Goal: Transaction & Acquisition: Download file/media

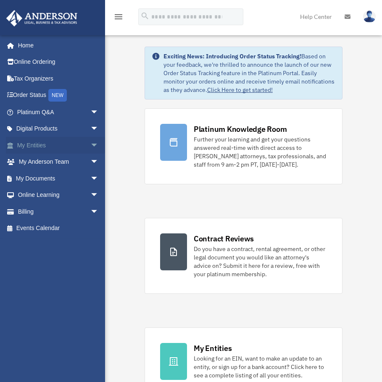
click at [90, 145] on span "arrow_drop_down" at bounding box center [98, 145] width 17 height 17
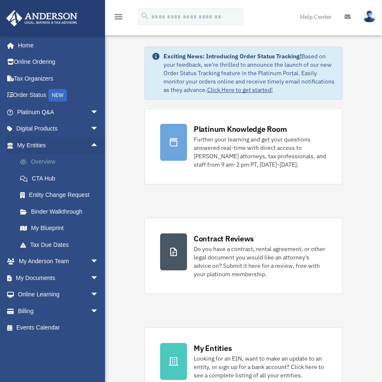
click at [41, 162] on link "Overview" at bounding box center [62, 162] width 100 height 17
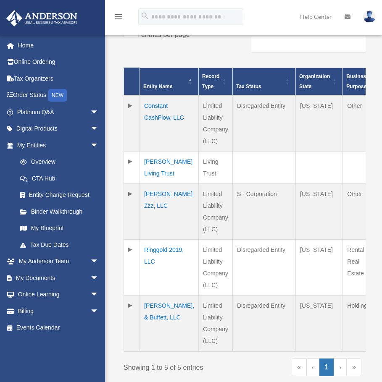
scroll to position [210, 0]
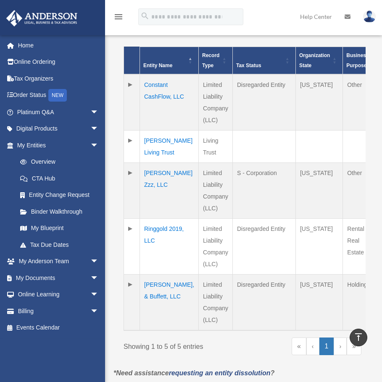
click at [156, 194] on td "[PERSON_NAME] Zzz, LLC" at bounding box center [169, 191] width 59 height 56
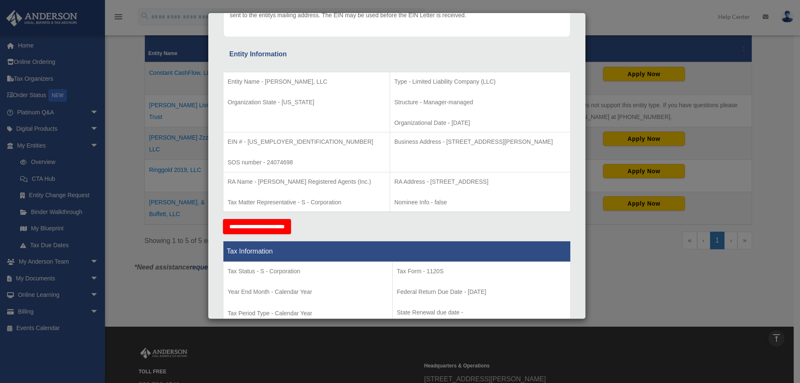
scroll to position [126, 0]
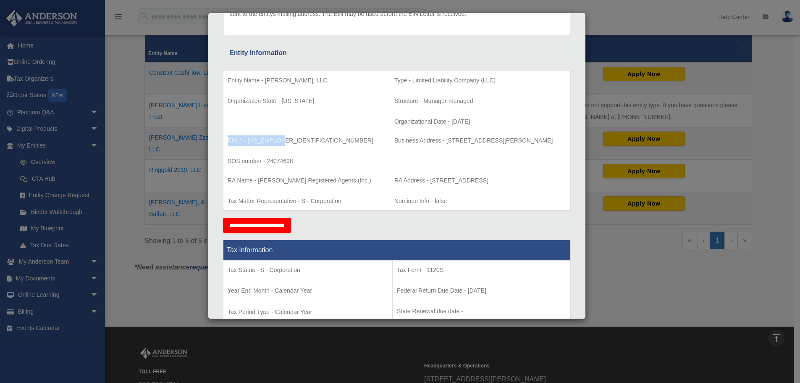
drag, startPoint x: 228, startPoint y: 141, endPoint x: 279, endPoint y: 141, distance: 51.7
click at [279, 141] on p "EIN # - 99-2636785" at bounding box center [307, 140] width 158 height 11
drag, startPoint x: 228, startPoint y: 102, endPoint x: 302, endPoint y: 105, distance: 74.0
click at [302, 105] on p "Organization State - Georgia" at bounding box center [307, 101] width 158 height 11
copy p "Organization State - Georgia"
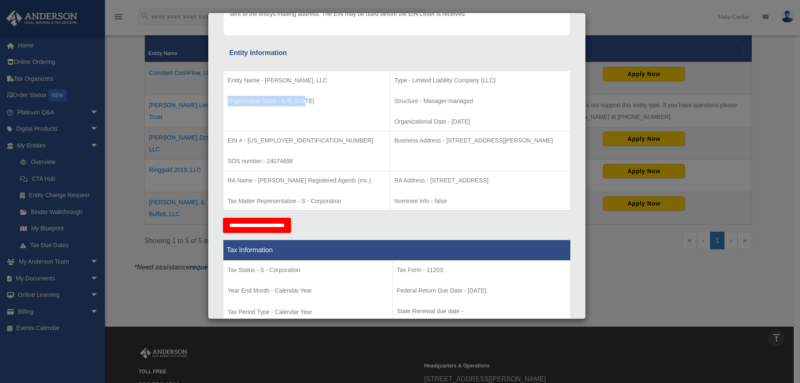
drag, startPoint x: 444, startPoint y: 122, endPoint x: 353, endPoint y: 79, distance: 101.1
click at [388, 79] on td "Type - Limited Liability Company (LLC) Structure - Manager-managed Organization…" at bounding box center [480, 101] width 181 height 60
copy td "Type - Limited Liability Company (LLC) Structure - Manager-managed Organization…"
drag, startPoint x: 281, startPoint y: 139, endPoint x: 227, endPoint y: 140, distance: 54.2
click at [227, 140] on td "EIN # - 99-2636785 SOS number - 24074698" at bounding box center [306, 151] width 167 height 40
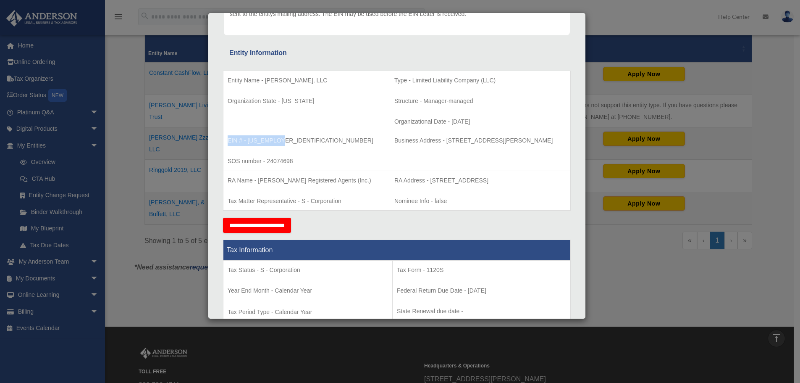
copy p "EIN # - 99-2636785"
drag, startPoint x: 546, startPoint y: 141, endPoint x: 355, endPoint y: 146, distance: 192.0
click at [388, 146] on td "Business Address - 3225 McLeod Dr, Suite 100, Las Vegas, NV 89121" at bounding box center [480, 151] width 181 height 40
copy p "Business Address - 3225 McLeod Dr, Suite 100, Las Vegas, NV 89121"
drag, startPoint x: 297, startPoint y: 162, endPoint x: 229, endPoint y: 158, distance: 68.2
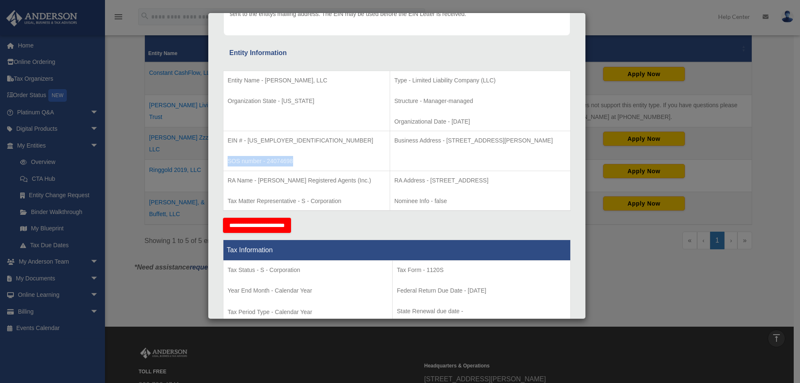
click at [229, 158] on p "SOS number - 24074698" at bounding box center [307, 161] width 158 height 11
copy p "SOS number - 24074698"
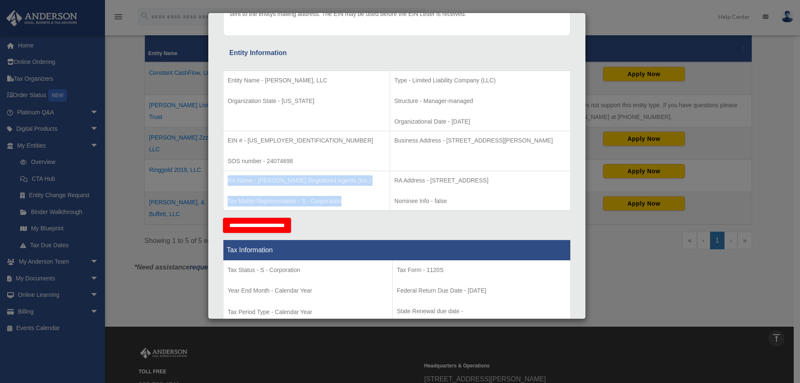
drag, startPoint x: 341, startPoint y: 214, endPoint x: 226, endPoint y: 184, distance: 118.5
click at [226, 184] on td "RA Name - Anderson Registered Agents (Inc.) Tax Matter Representative - S - Cor…" at bounding box center [306, 191] width 167 height 40
copy td "RA Name - Anderson Registered Agents (Inc.) Tax Matter Representative - S - Cor…"
drag, startPoint x: 355, startPoint y: 181, endPoint x: 375, endPoint y: 192, distance: 22.2
click at [388, 192] on td "RA Address - 1201 West Peachtree Street, NW, Suite 2350, Atlanta, GA 30309 Nomi…" at bounding box center [480, 191] width 181 height 40
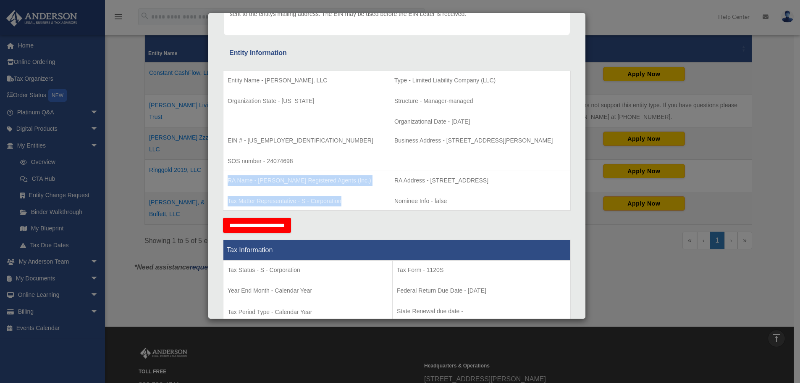
copy p "RA Address - 1201 West Peachtree Street, NW, Suite 2350, Atlanta, GA 30309"
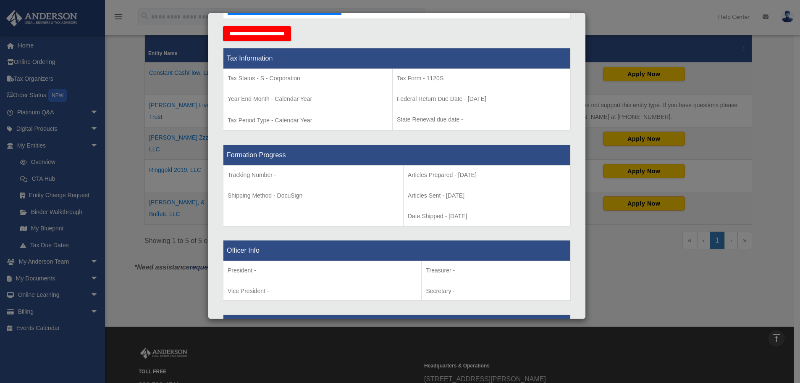
scroll to position [336, 0]
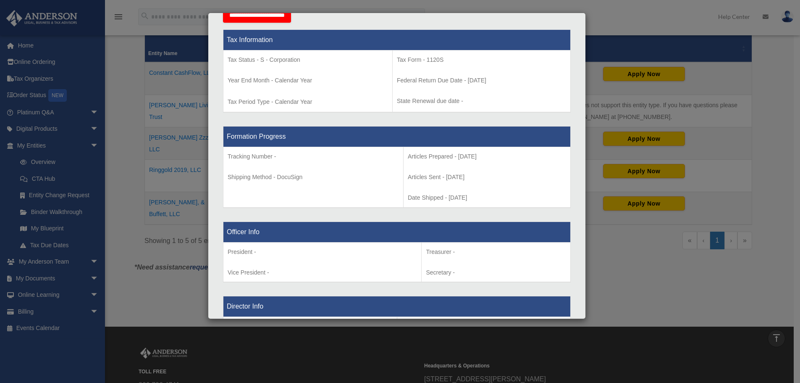
drag, startPoint x: 465, startPoint y: 206, endPoint x: 390, endPoint y: 167, distance: 84.6
click at [388, 167] on td "Articles Prepared - 2024-04-10 Articles Sent - 2024-04-02 Date Shipped - 2024-0…" at bounding box center [486, 177] width 167 height 60
click at [388, 182] on p "Articles Sent - 2024-04-02" at bounding box center [487, 177] width 158 height 11
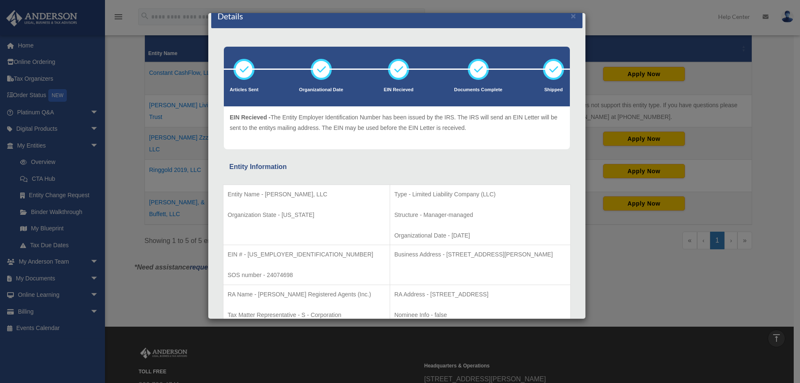
scroll to position [0, 0]
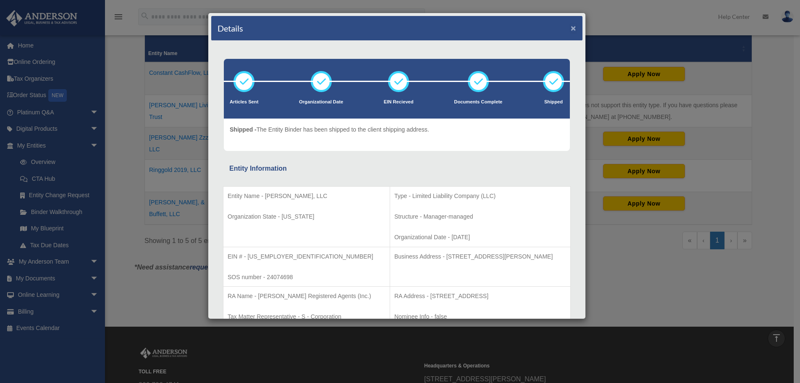
click at [388, 28] on button "×" at bounding box center [573, 28] width 5 height 9
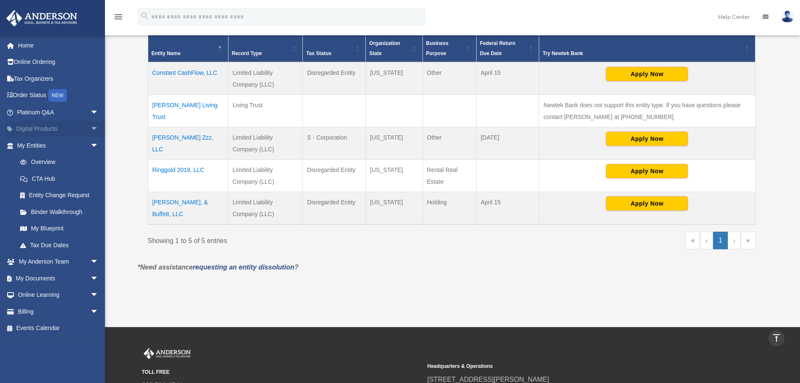
click at [90, 129] on span "arrow_drop_down" at bounding box center [98, 129] width 17 height 17
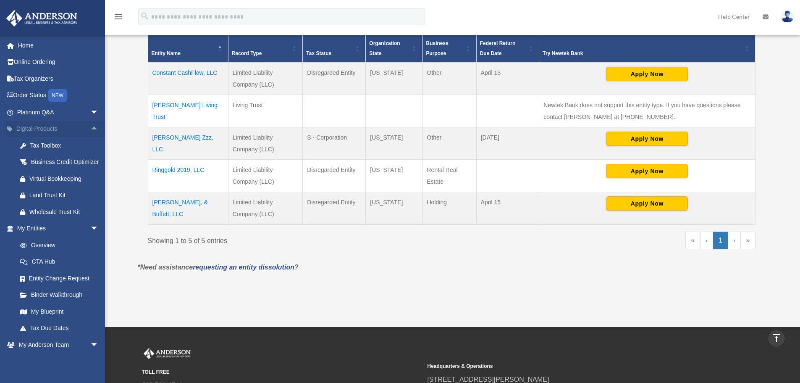
click at [90, 129] on span "arrow_drop_up" at bounding box center [98, 129] width 17 height 17
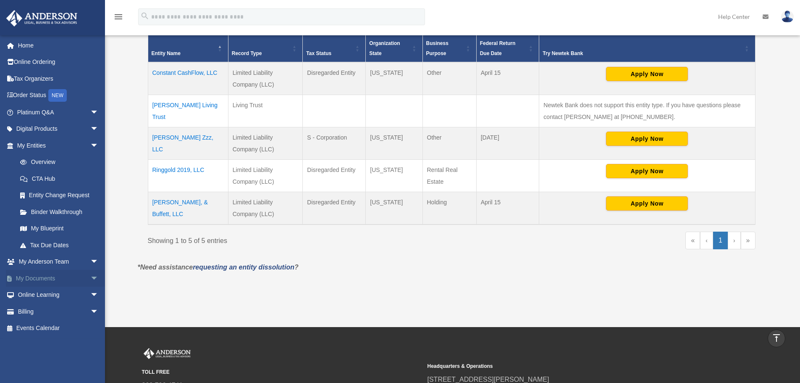
click at [90, 280] on span "arrow_drop_down" at bounding box center [98, 278] width 17 height 17
click at [33, 294] on link "Box" at bounding box center [62, 294] width 100 height 17
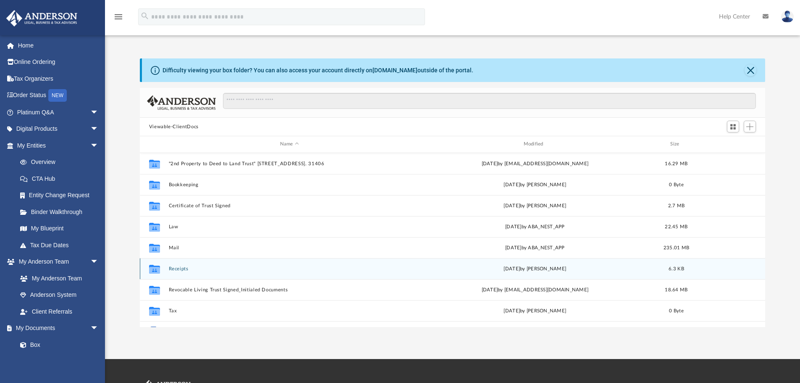
scroll to position [185, 619]
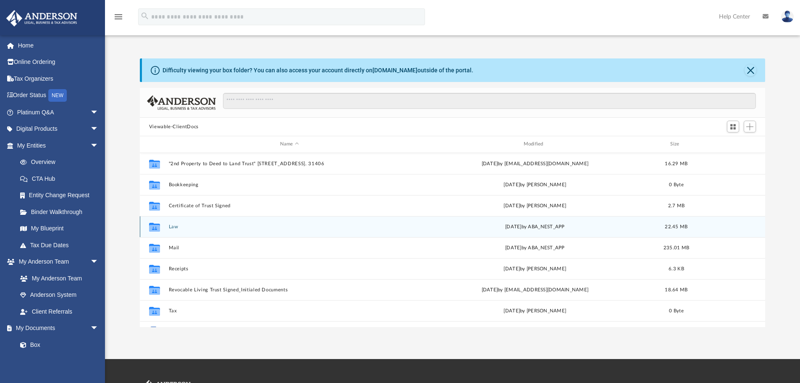
click at [171, 227] on button "Law" at bounding box center [289, 226] width 242 height 5
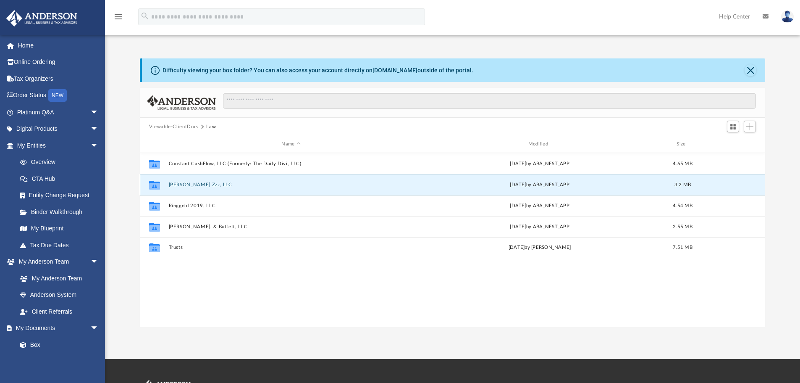
click at [187, 183] on button "[PERSON_NAME] Zzz, LLC" at bounding box center [290, 184] width 245 height 5
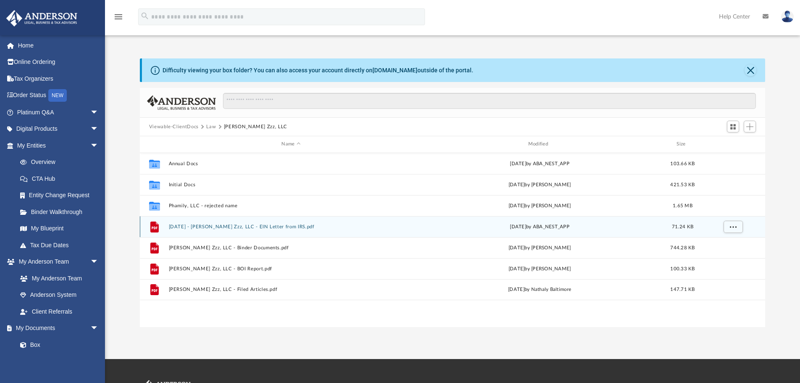
click at [254, 227] on button "[DATE] - [PERSON_NAME] Zzz, LLC - EIN Letter from IRS.pdf" at bounding box center [290, 226] width 245 height 5
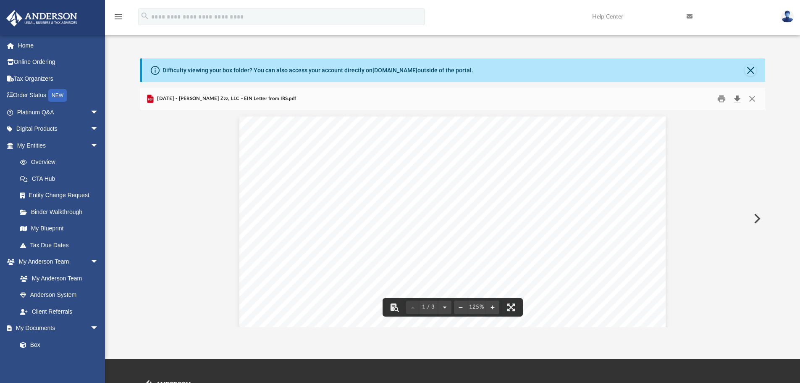
click at [736, 98] on button "Download" at bounding box center [737, 98] width 15 height 13
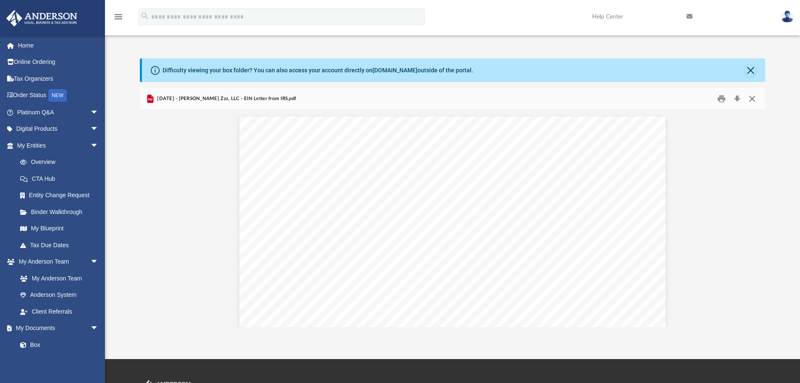
click at [752, 99] on button "Close" at bounding box center [752, 98] width 15 height 13
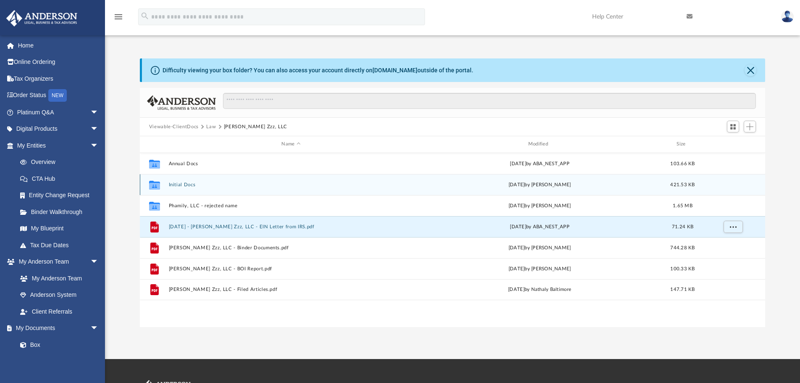
click at [176, 183] on button "Initial Docs" at bounding box center [290, 184] width 245 height 5
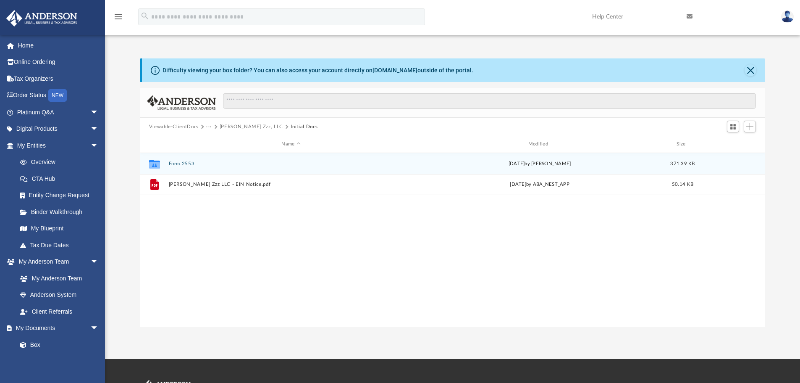
click at [179, 163] on button "Form 2553" at bounding box center [290, 163] width 245 height 5
click at [205, 163] on button "[PERSON_NAME] Zzz, LLC - IRS S-Corp Acceptance.pdf" at bounding box center [290, 163] width 245 height 5
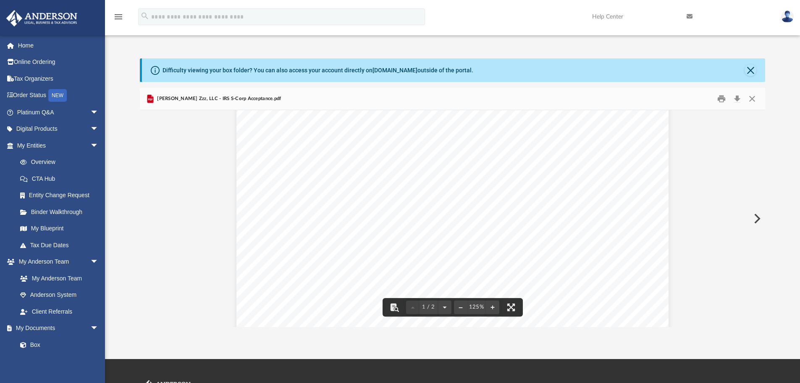
scroll to position [0, 0]
click at [737, 97] on button "Download" at bounding box center [737, 98] width 15 height 13
click at [752, 98] on button "Close" at bounding box center [752, 98] width 15 height 13
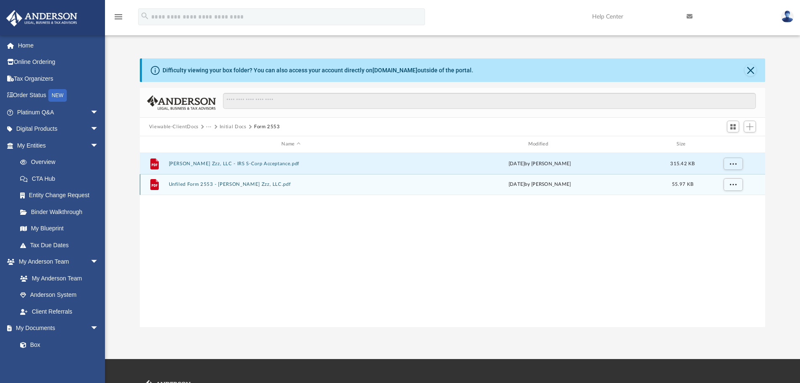
click at [204, 184] on button "Unfiled Form 2553 - [PERSON_NAME] Zzz, LLC.pdf" at bounding box center [290, 183] width 245 height 5
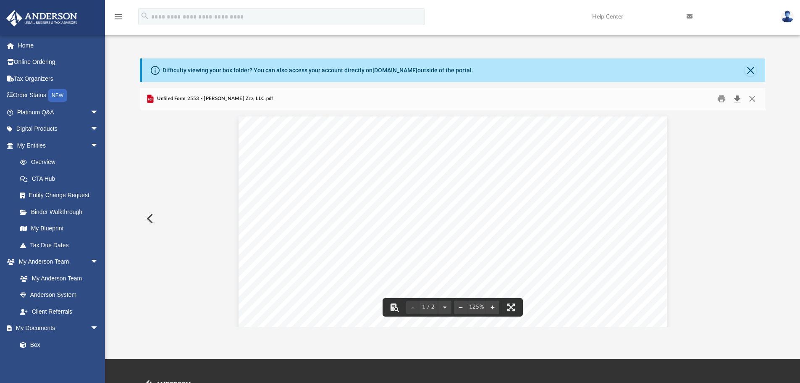
click at [734, 98] on button "Download" at bounding box center [737, 98] width 15 height 13
click at [752, 100] on button "Close" at bounding box center [752, 98] width 15 height 13
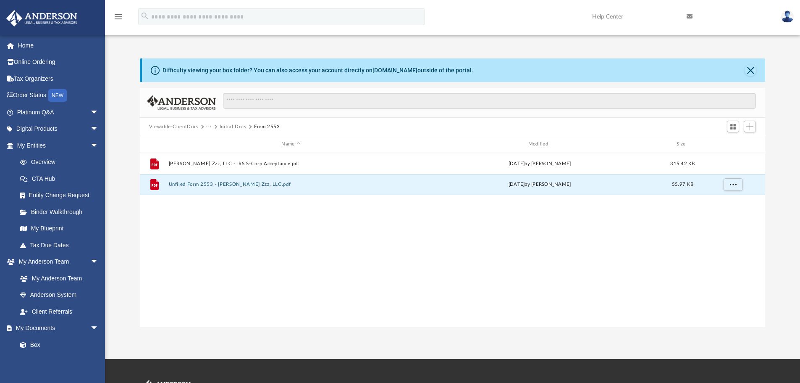
click at [239, 125] on button "Initial Docs" at bounding box center [233, 127] width 27 height 8
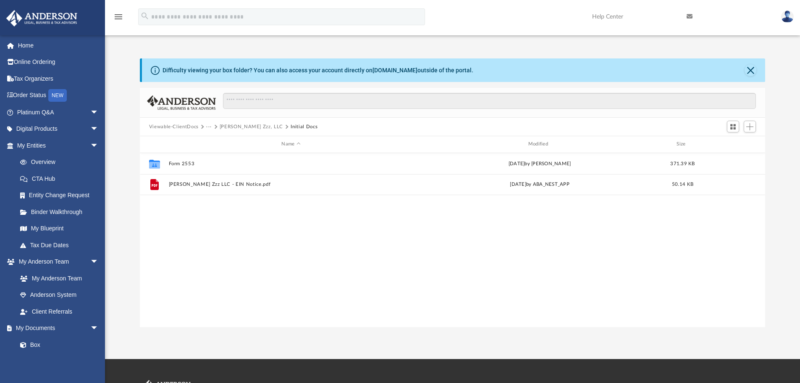
click at [237, 127] on button "[PERSON_NAME] Zzz, LLC" at bounding box center [251, 127] width 63 height 8
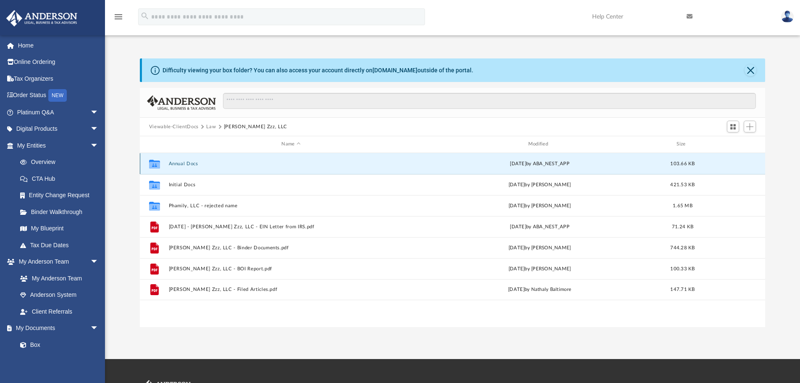
click at [179, 164] on button "Annual Docs" at bounding box center [290, 163] width 245 height 5
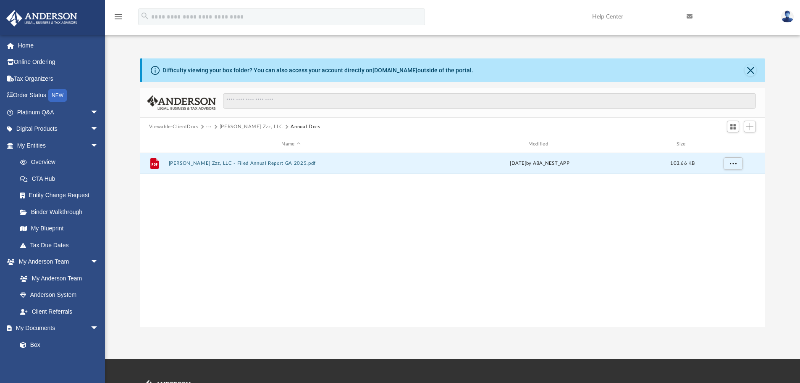
click at [230, 162] on button "[PERSON_NAME] Zzz, LLC - Filed Annual Report GA 2025.pdf" at bounding box center [290, 162] width 245 height 5
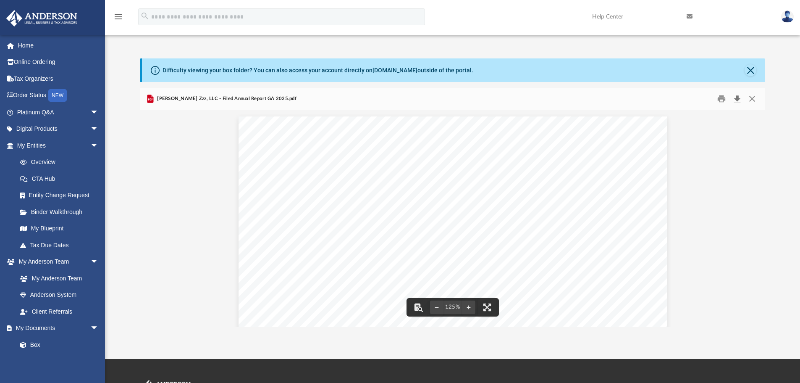
click at [737, 100] on button "Download" at bounding box center [737, 98] width 15 height 13
click at [773, 145] on div "Difficulty viewing your box folder? You can also access your account directly o…" at bounding box center [452, 192] width 695 height 268
click at [753, 97] on button "Close" at bounding box center [752, 98] width 15 height 13
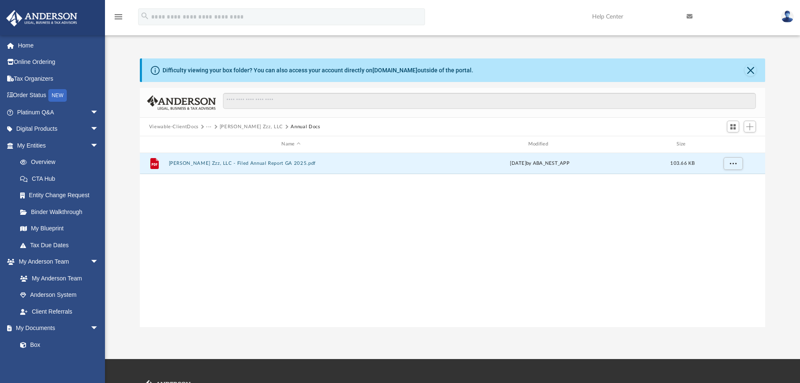
click at [231, 129] on button "[PERSON_NAME] Zzz, LLC" at bounding box center [251, 127] width 63 height 8
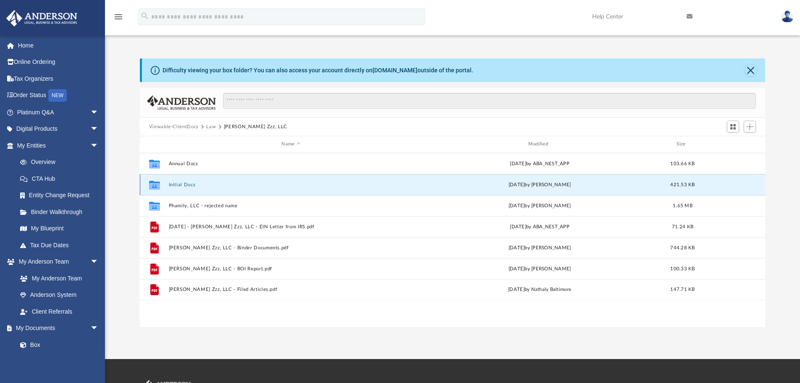
click at [181, 185] on button "Initial Docs" at bounding box center [290, 184] width 245 height 5
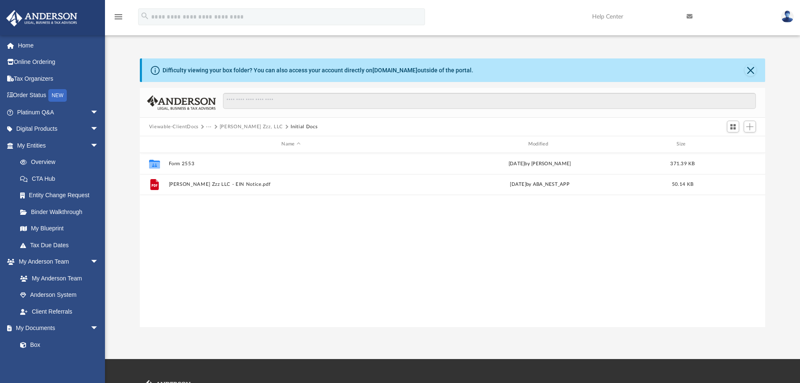
click at [226, 126] on button "[PERSON_NAME] Zzz, LLC" at bounding box center [251, 127] width 63 height 8
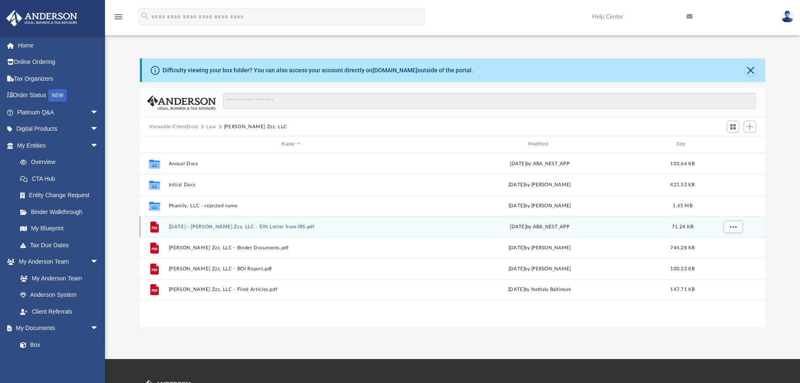
click at [247, 225] on button "[DATE] - [PERSON_NAME] Zzz, LLC - EIN Letter from IRS.pdf" at bounding box center [290, 226] width 245 height 5
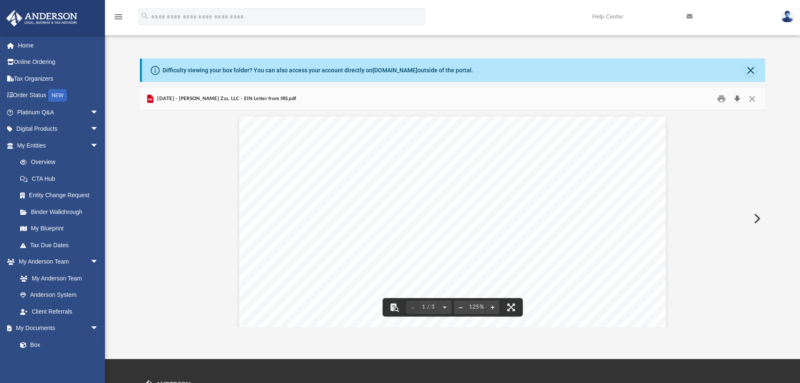
click at [736, 98] on button "Download" at bounding box center [737, 98] width 15 height 13
click at [781, 195] on div "Difficulty viewing your box folder? You can also access your account directly o…" at bounding box center [452, 192] width 695 height 268
click at [751, 97] on button "Close" at bounding box center [752, 98] width 15 height 13
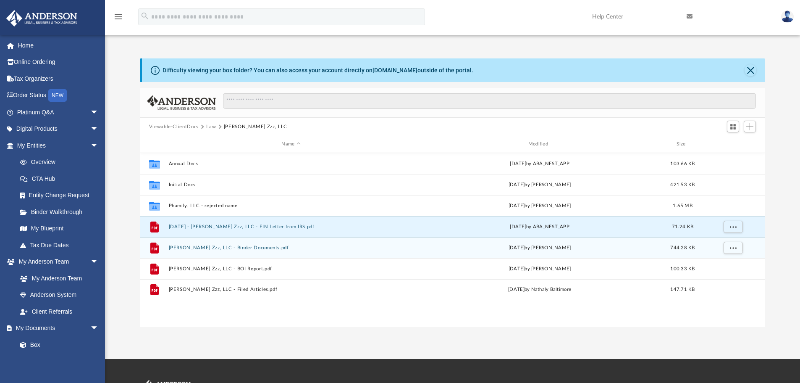
click at [232, 248] on button "[PERSON_NAME] Zzz, LLC - Binder Documents.pdf" at bounding box center [290, 247] width 245 height 5
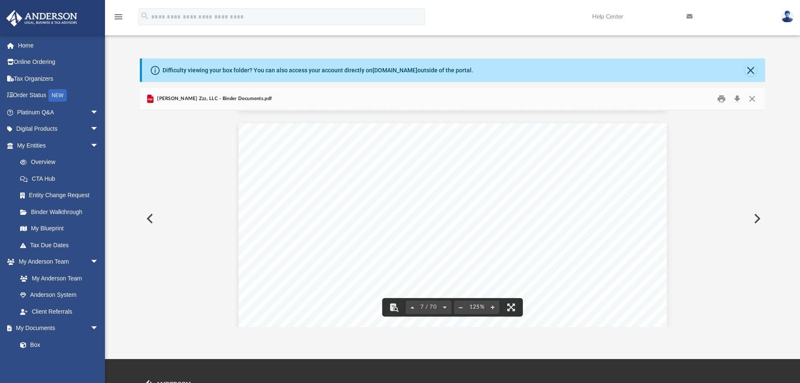
scroll to position [3360, 0]
click at [752, 98] on button "Close" at bounding box center [752, 98] width 15 height 13
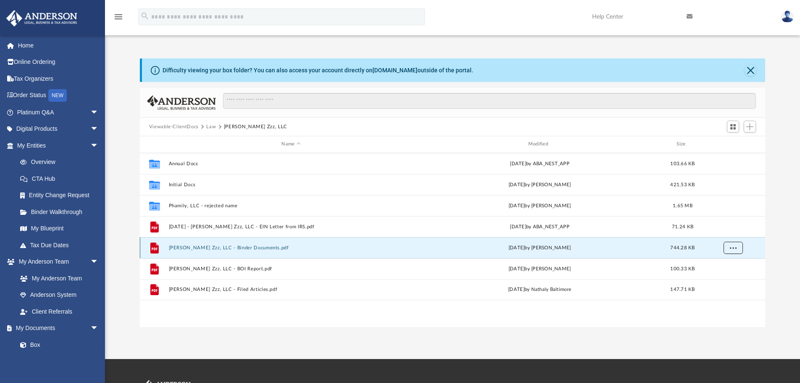
click at [733, 251] on button "More options" at bounding box center [732, 247] width 19 height 13
click at [231, 245] on button "[PERSON_NAME] Zzz, LLC - Binder Documents.pdf" at bounding box center [290, 247] width 245 height 5
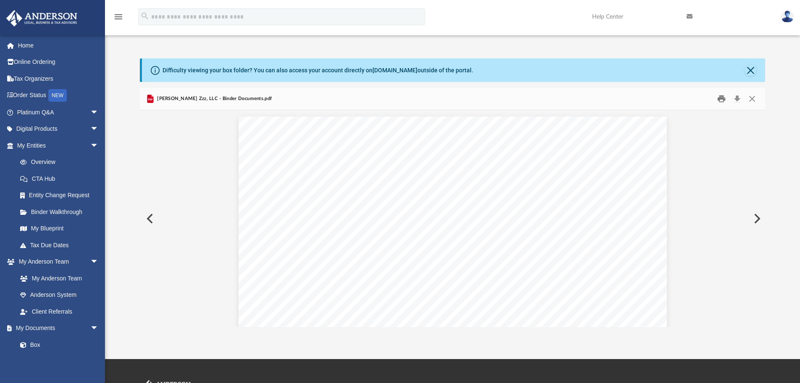
scroll to position [3402, 0]
click at [737, 98] on button "Download" at bounding box center [737, 98] width 15 height 13
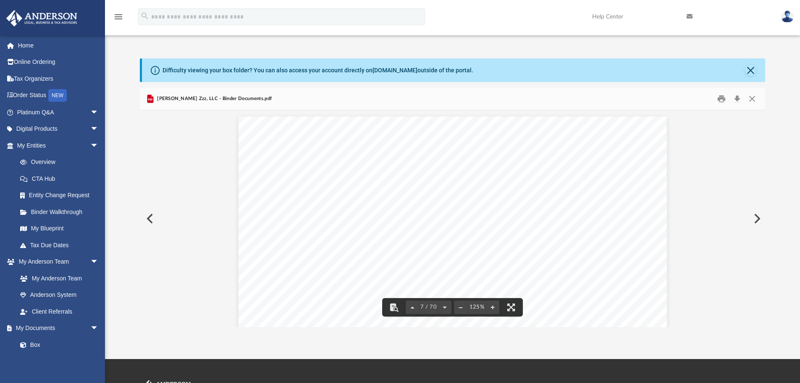
click at [795, 165] on div "Difficulty viewing your box folder? You can also access your account directly o…" at bounding box center [452, 192] width 695 height 268
click at [752, 97] on button "Close" at bounding box center [752, 98] width 15 height 13
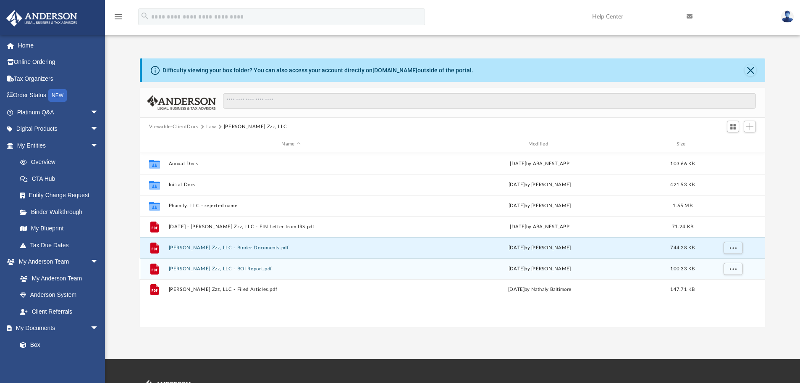
click at [214, 267] on button "[PERSON_NAME] Zzz, LLC - BOI Report.pdf" at bounding box center [290, 268] width 245 height 5
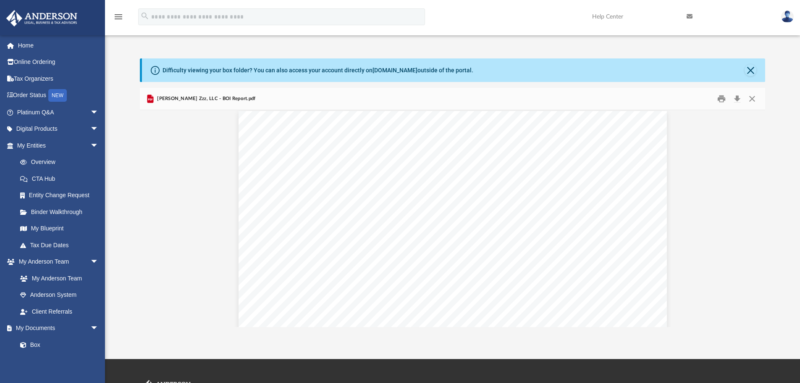
scroll to position [0, 0]
click at [737, 98] on button "Download" at bounding box center [737, 98] width 15 height 13
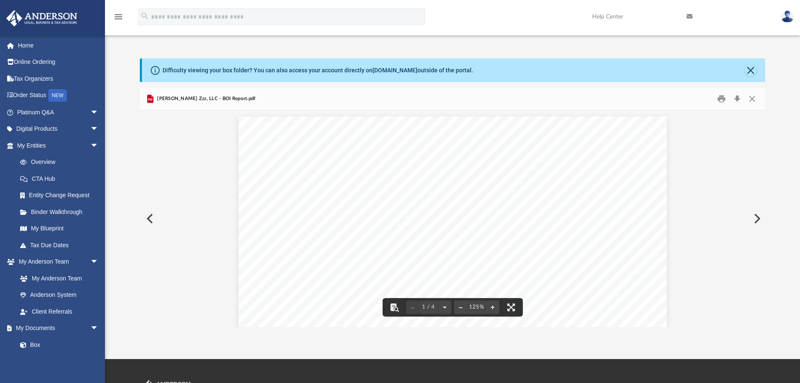
click at [786, 135] on div "Difficulty viewing your box folder? You can also access your account directly o…" at bounding box center [452, 192] width 695 height 268
click at [753, 98] on button "Close" at bounding box center [752, 98] width 15 height 13
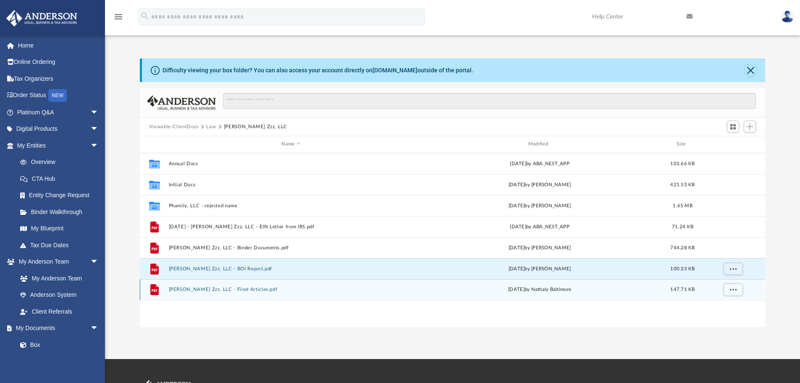
click at [219, 288] on button "[PERSON_NAME] Zzz, LLC - Filed Articles.pdf" at bounding box center [290, 288] width 245 height 5
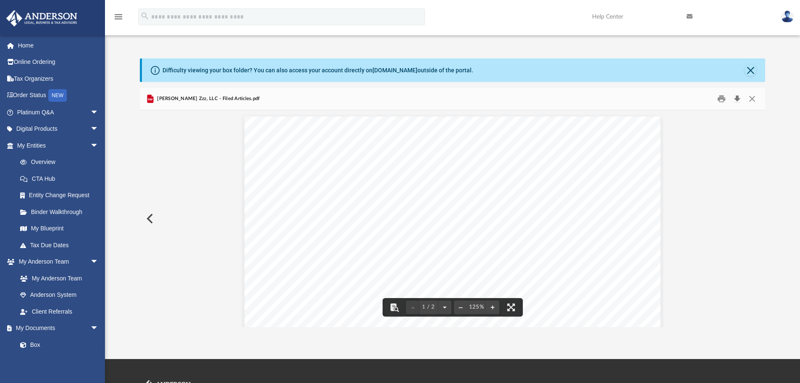
click at [737, 98] on button "Download" at bounding box center [737, 98] width 15 height 13
click at [753, 97] on button "Close" at bounding box center [752, 98] width 15 height 13
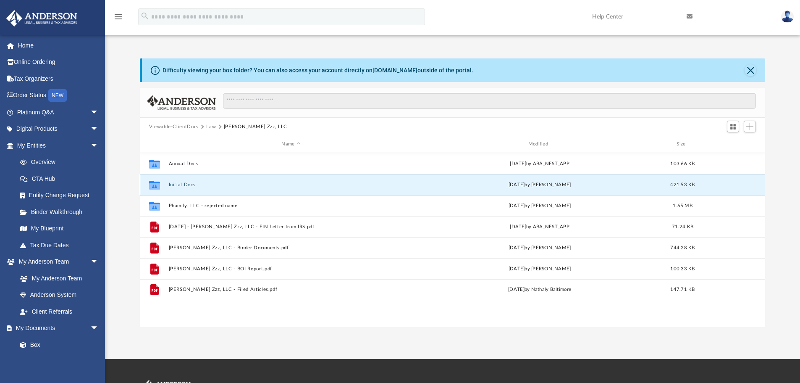
click at [180, 184] on button "Initial Docs" at bounding box center [290, 184] width 245 height 5
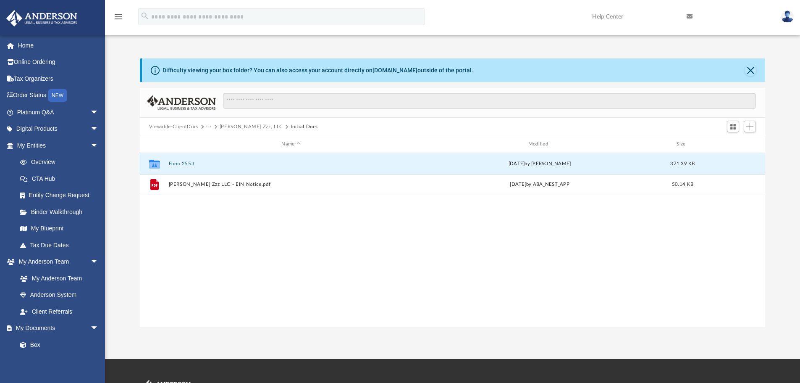
click at [182, 164] on button "Form 2553" at bounding box center [290, 163] width 245 height 5
